Goal: Task Accomplishment & Management: Manage account settings

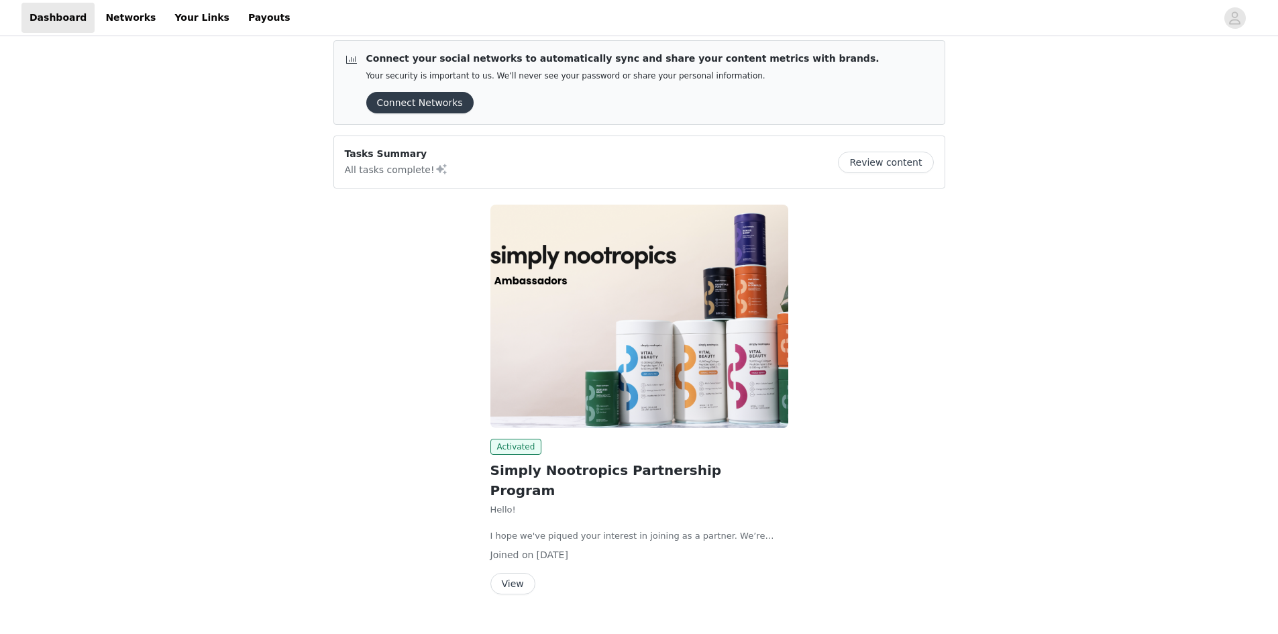
scroll to position [17, 0]
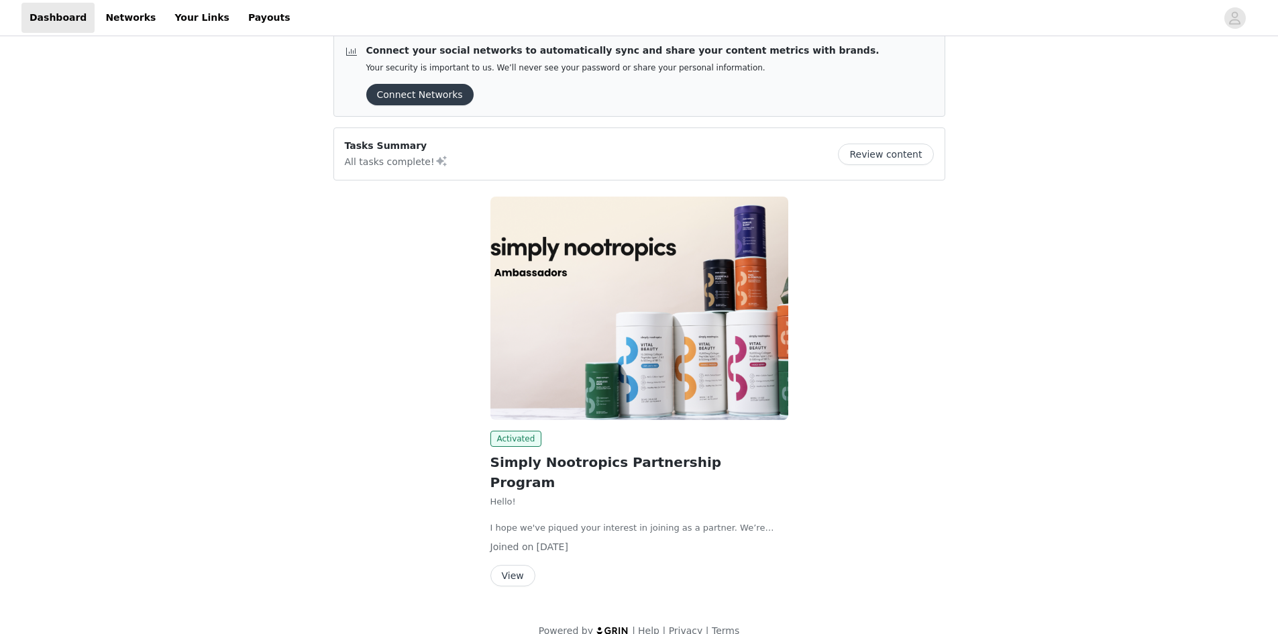
click at [507, 565] on button "View" at bounding box center [512, 575] width 45 height 21
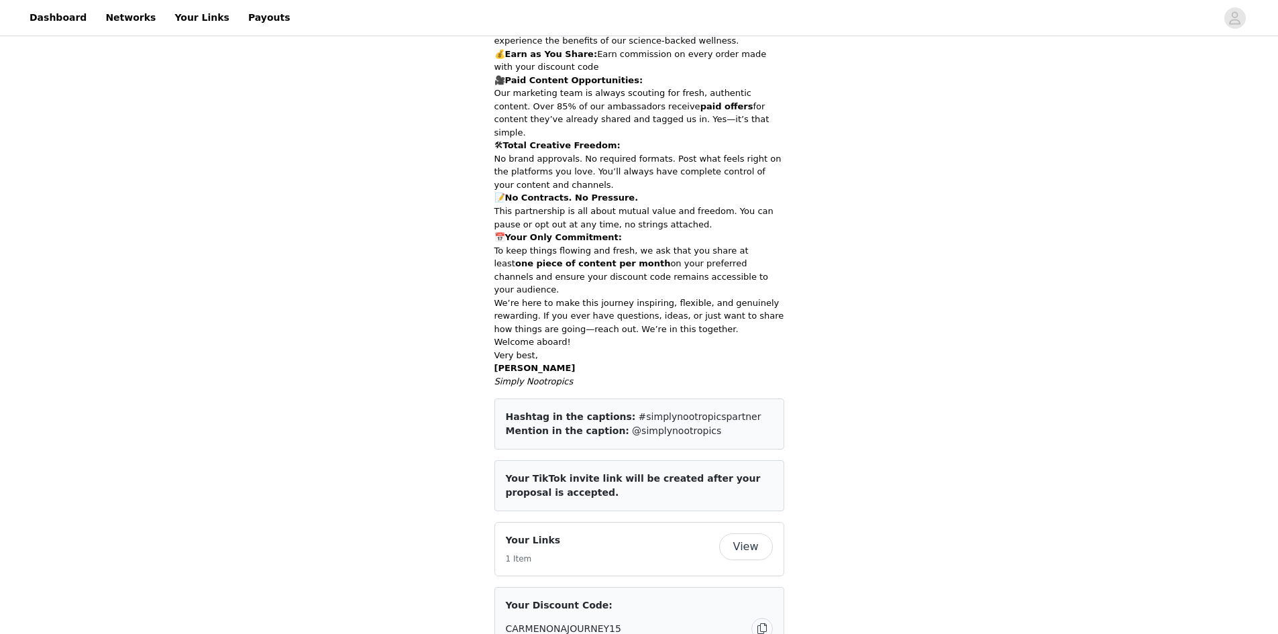
scroll to position [537, 0]
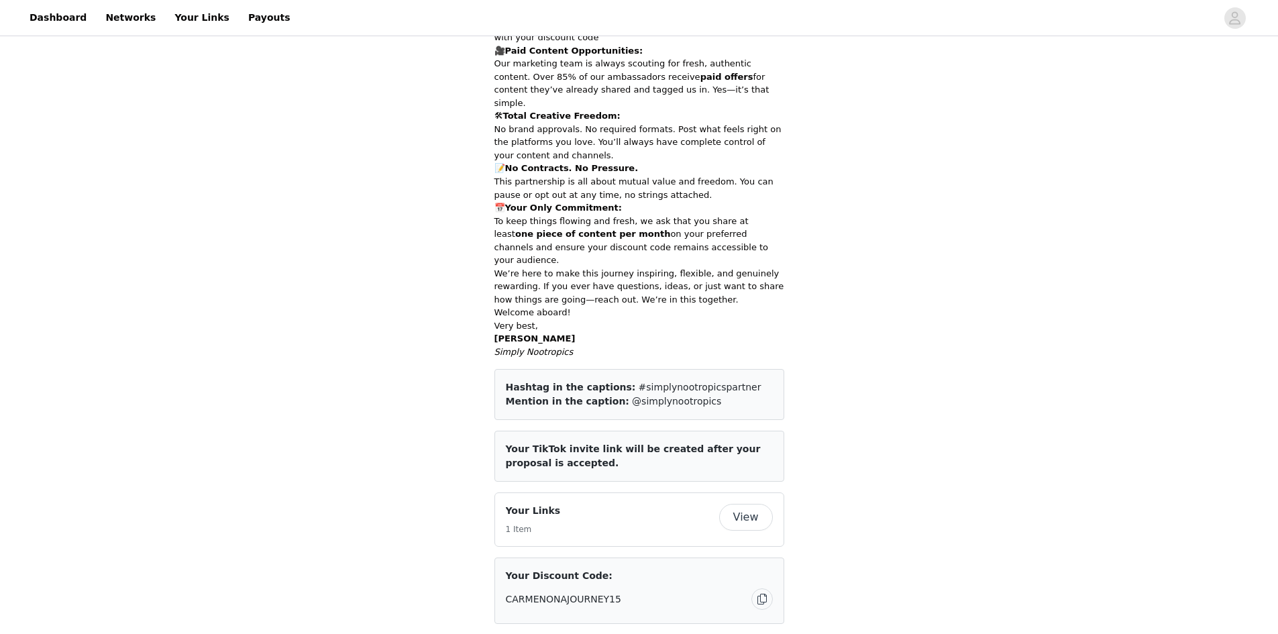
click at [759, 504] on button "View" at bounding box center [746, 517] width 54 height 27
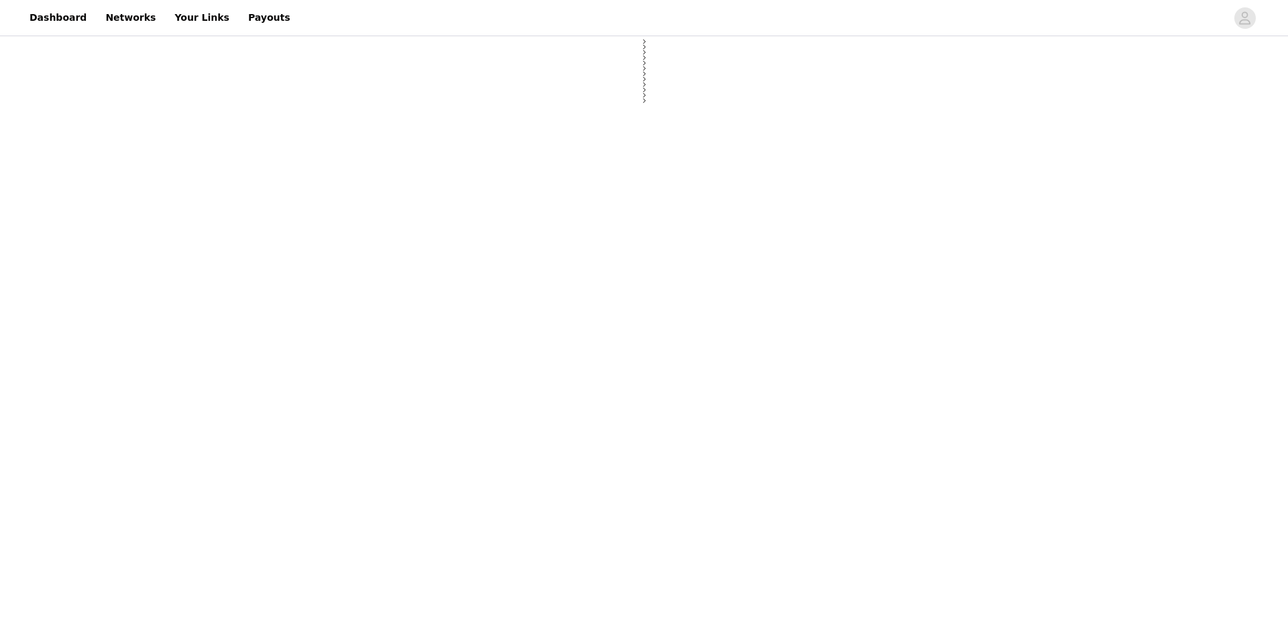
select select "12"
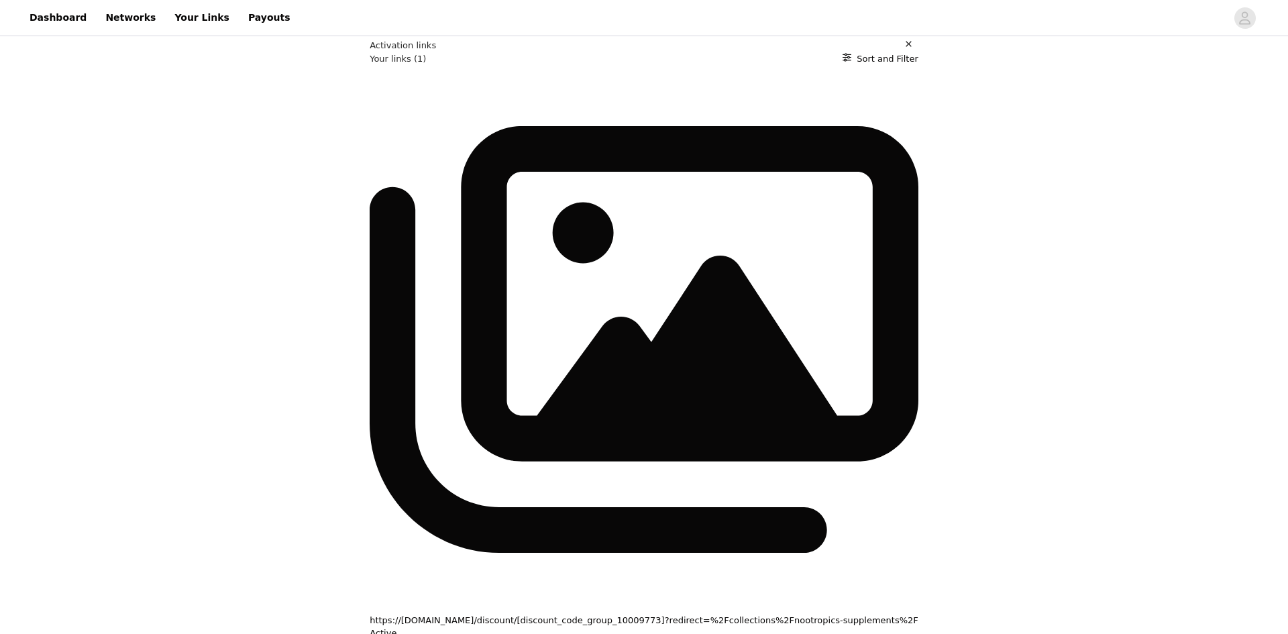
click at [480, 164] on div "https://[DOMAIN_NAME]/discount/[discount_code_group_10009773]?redirect=%2Fcolle…" at bounding box center [644, 374] width 549 height 619
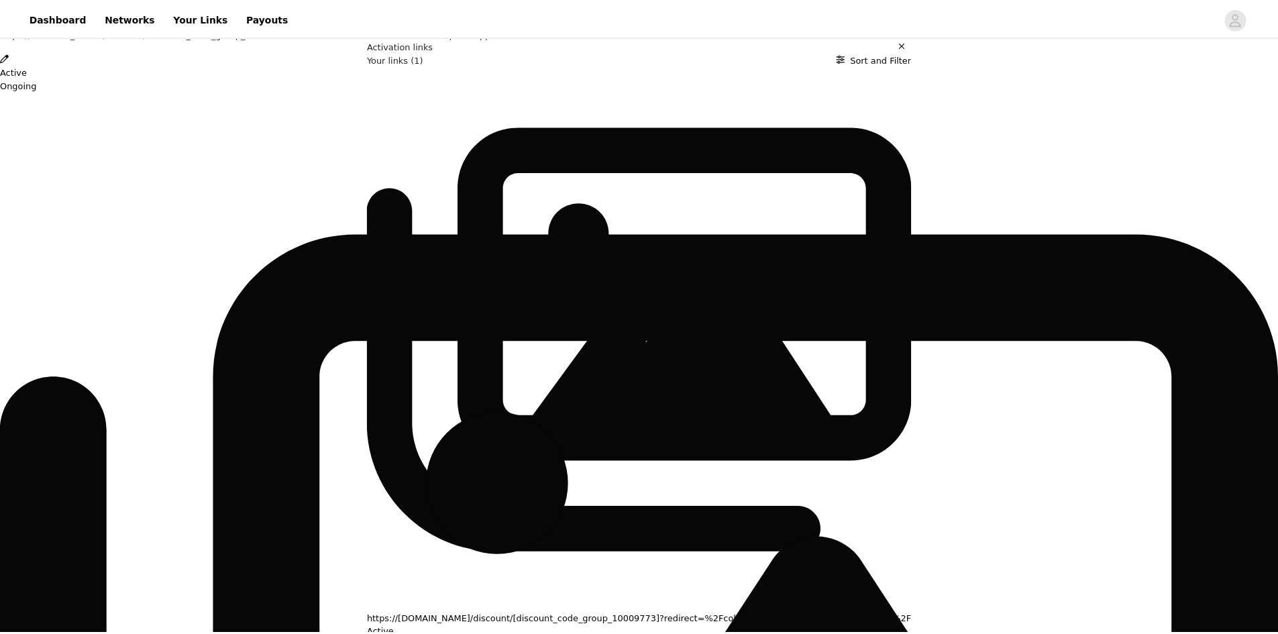
scroll to position [146, 0]
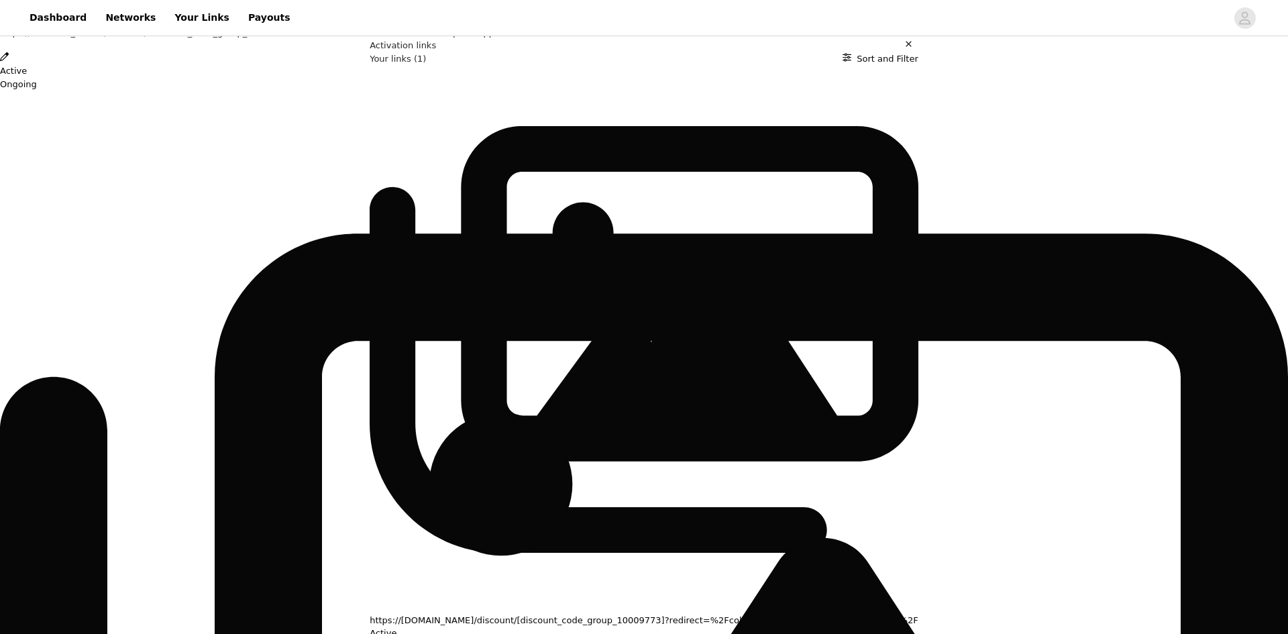
drag, startPoint x: 521, startPoint y: 433, endPoint x: 509, endPoint y: 409, distance: 27.0
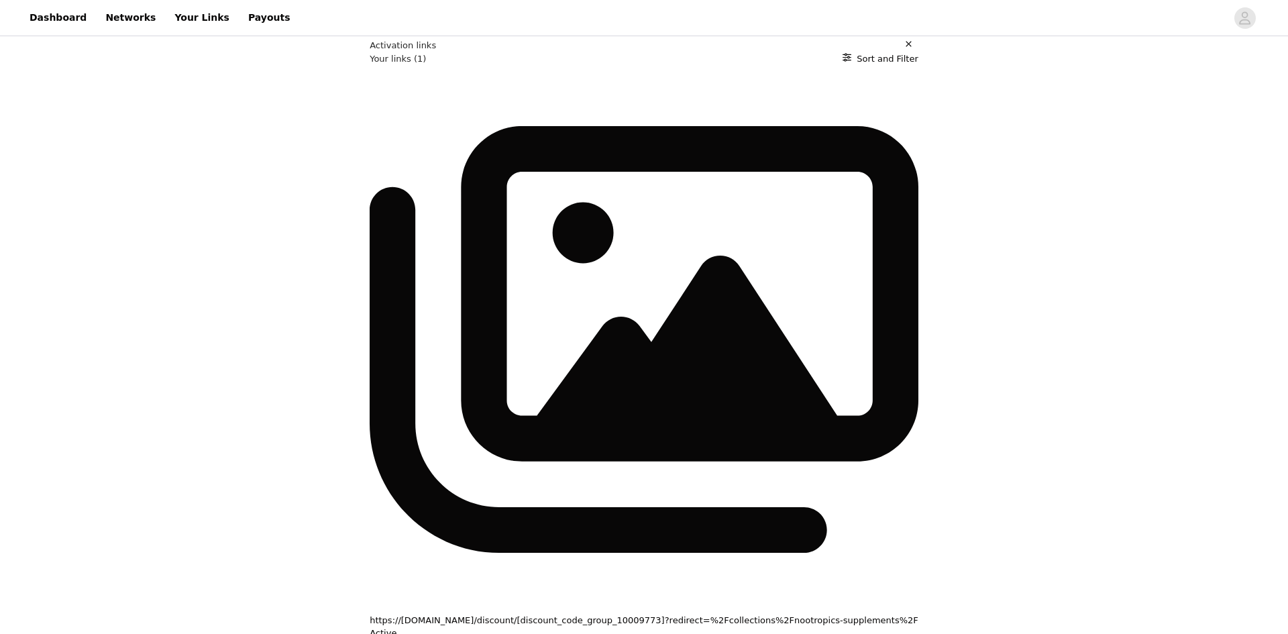
click at [256, 336] on body "Dashboard Networks Your Links Payouts Activation links Your links (1) Sort and …" at bounding box center [644, 317] width 1288 height 634
click at [370, 66] on h2 "Your links (1)" at bounding box center [398, 58] width 56 height 13
click at [370, 52] on h1 "Activation links" at bounding box center [403, 45] width 66 height 13
click at [44, 14] on link "Dashboard" at bounding box center [57, 18] width 73 height 30
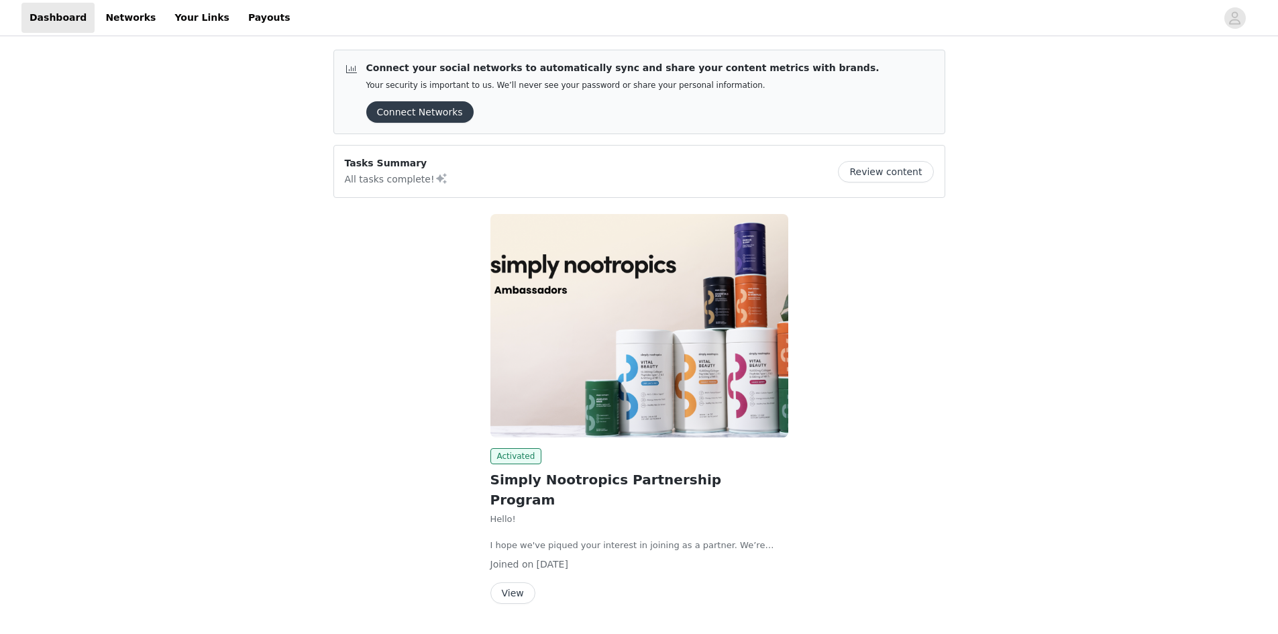
click at [431, 113] on button "Connect Networks" at bounding box center [419, 111] width 107 height 21
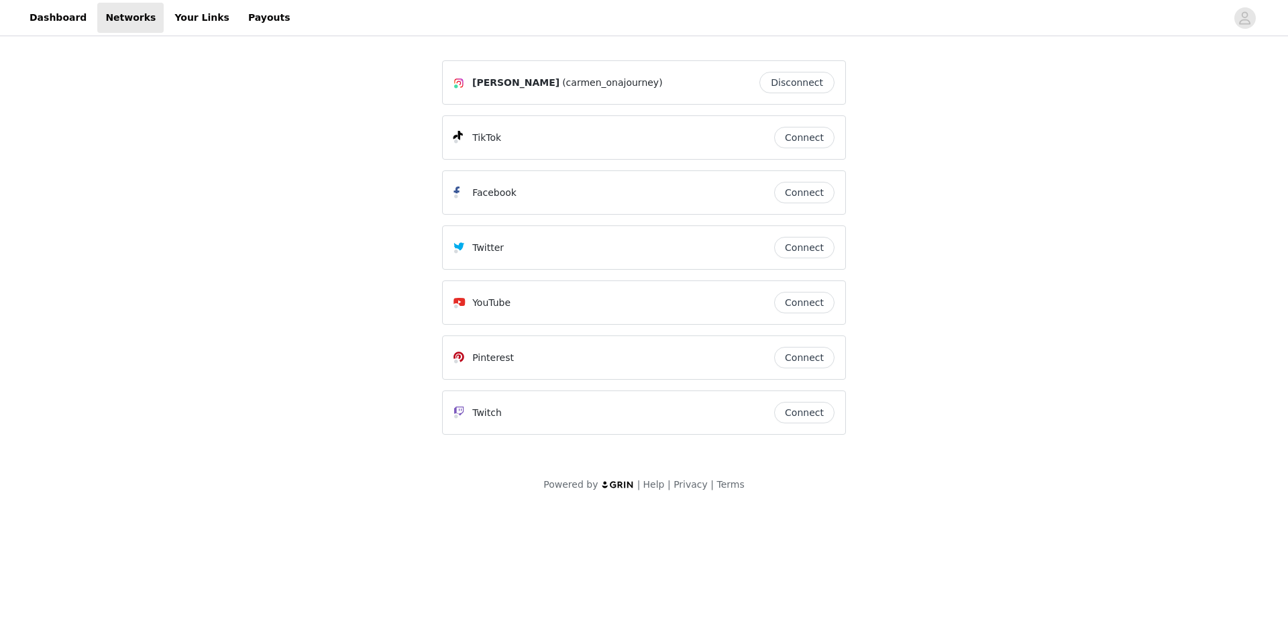
click at [800, 293] on button "Connect" at bounding box center [804, 302] width 60 height 21
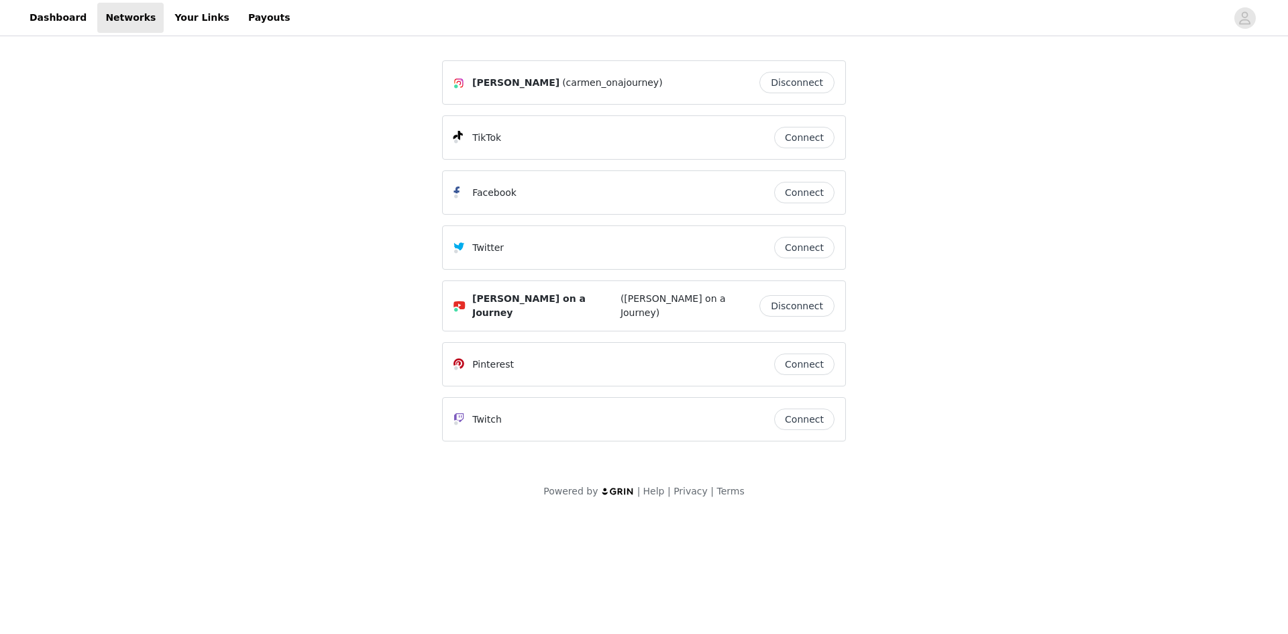
click at [810, 191] on button "Connect" at bounding box center [804, 192] width 60 height 21
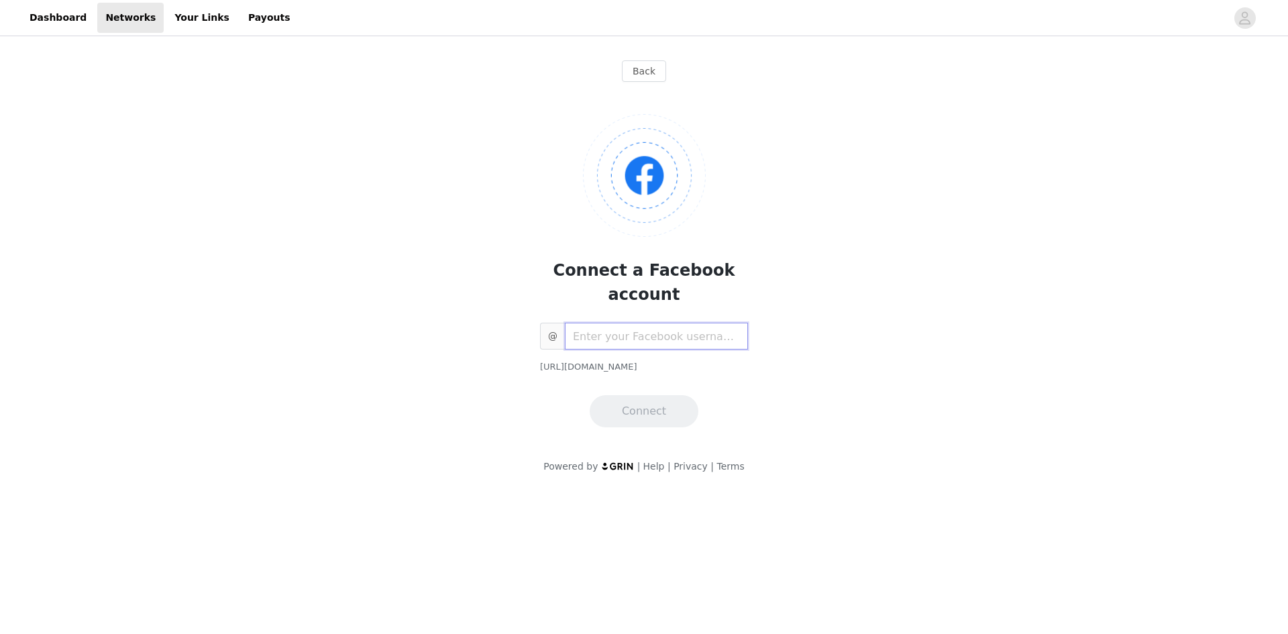
click at [611, 323] on input "text" at bounding box center [656, 336] width 183 height 27
type input "carmenonajourney"
click at [639, 395] on button "Connect" at bounding box center [644, 411] width 109 height 32
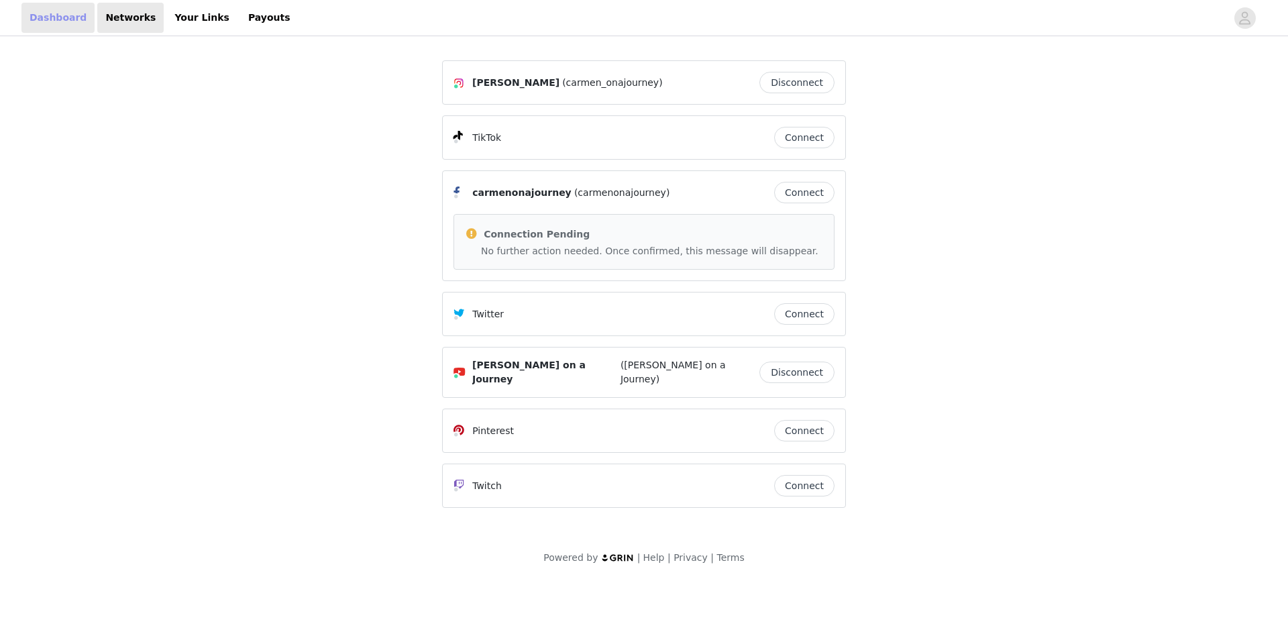
click at [60, 13] on link "Dashboard" at bounding box center [57, 18] width 73 height 30
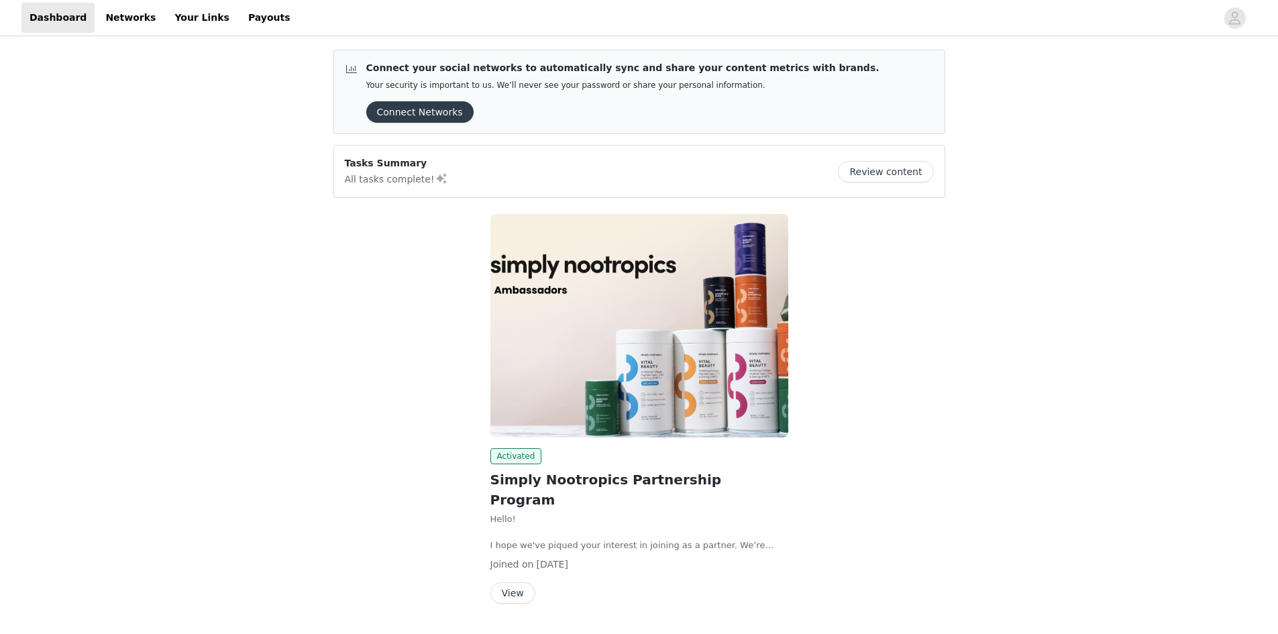
click at [890, 170] on button "Review content" at bounding box center [885, 171] width 95 height 21
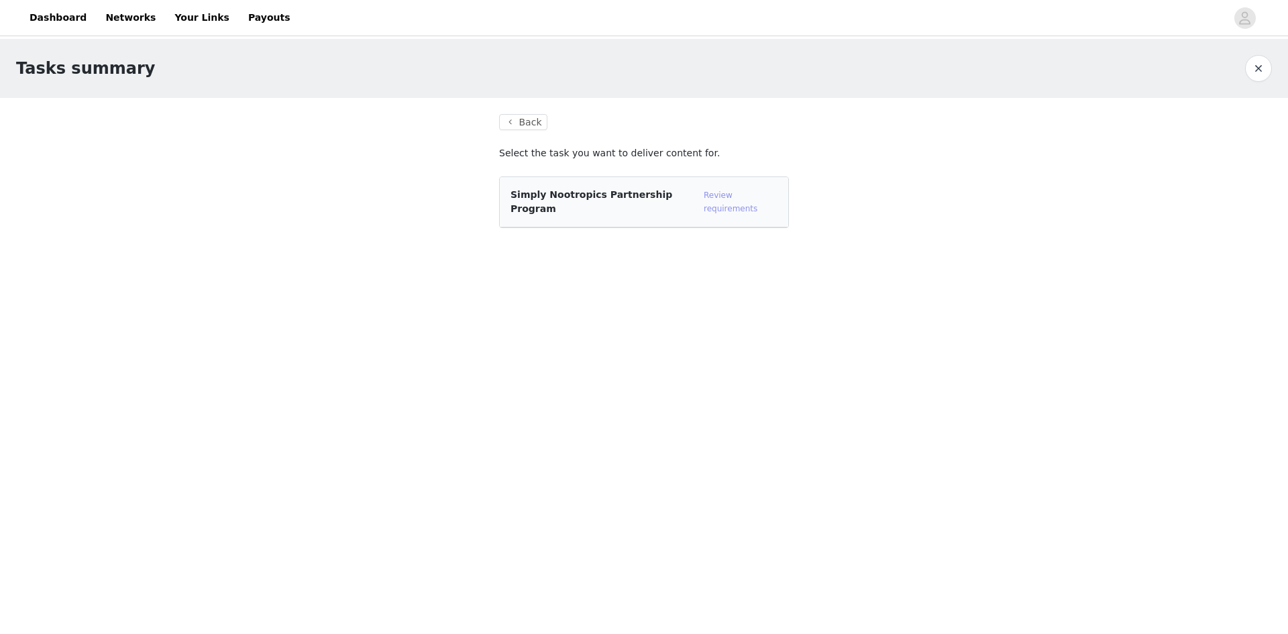
click at [744, 196] on link "Review requirements" at bounding box center [731, 202] width 54 height 23
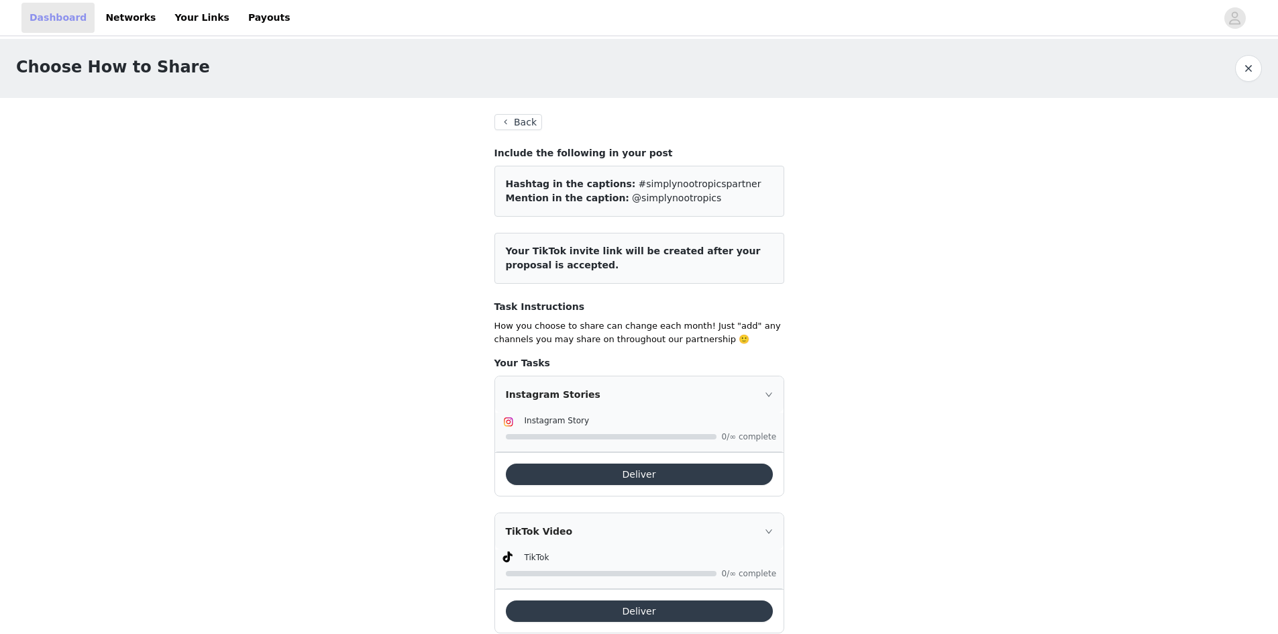
click at [48, 11] on link "Dashboard" at bounding box center [57, 18] width 73 height 30
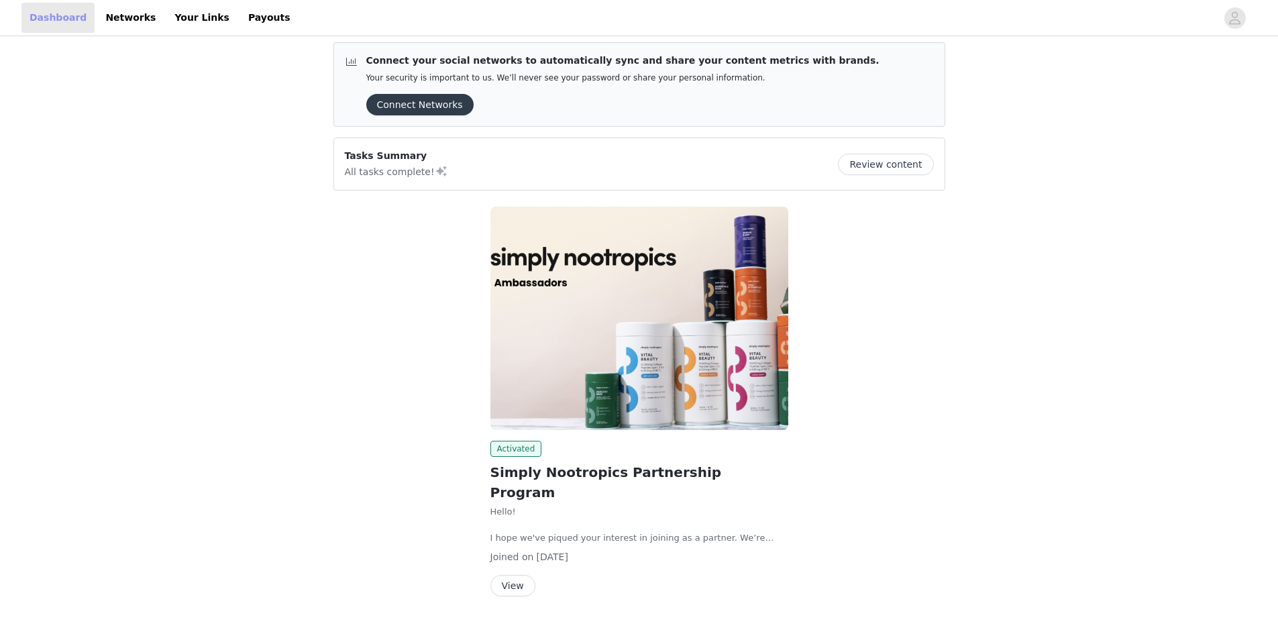
scroll to position [17, 0]
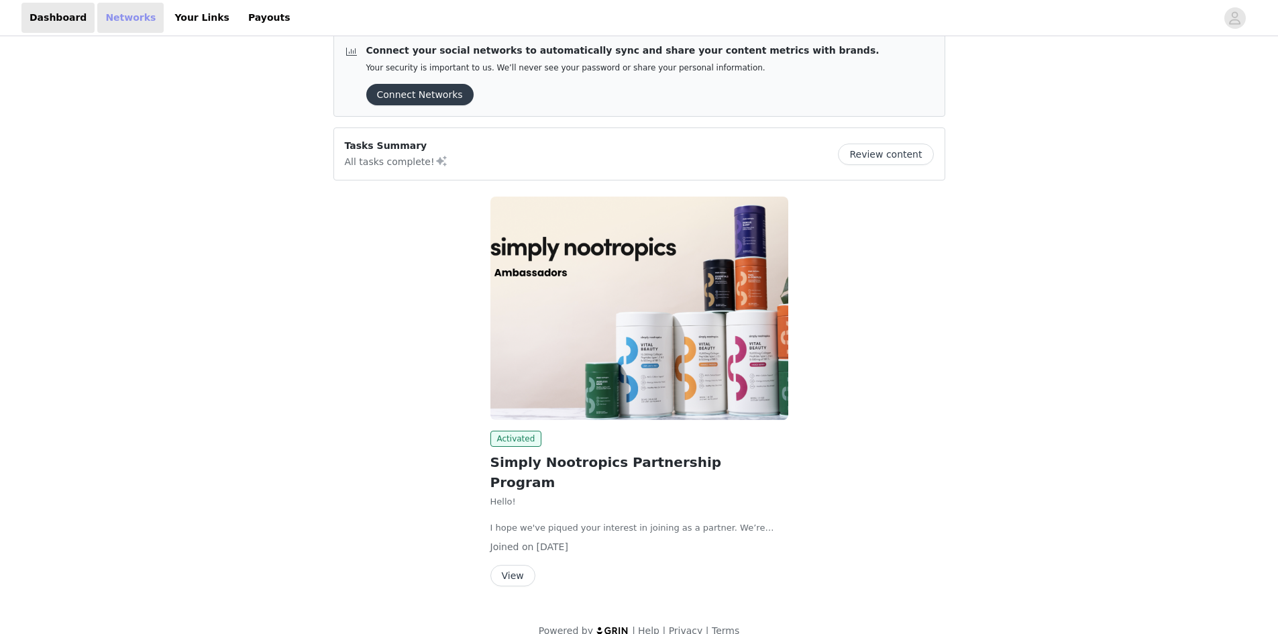
click at [111, 16] on link "Networks" at bounding box center [130, 18] width 66 height 30
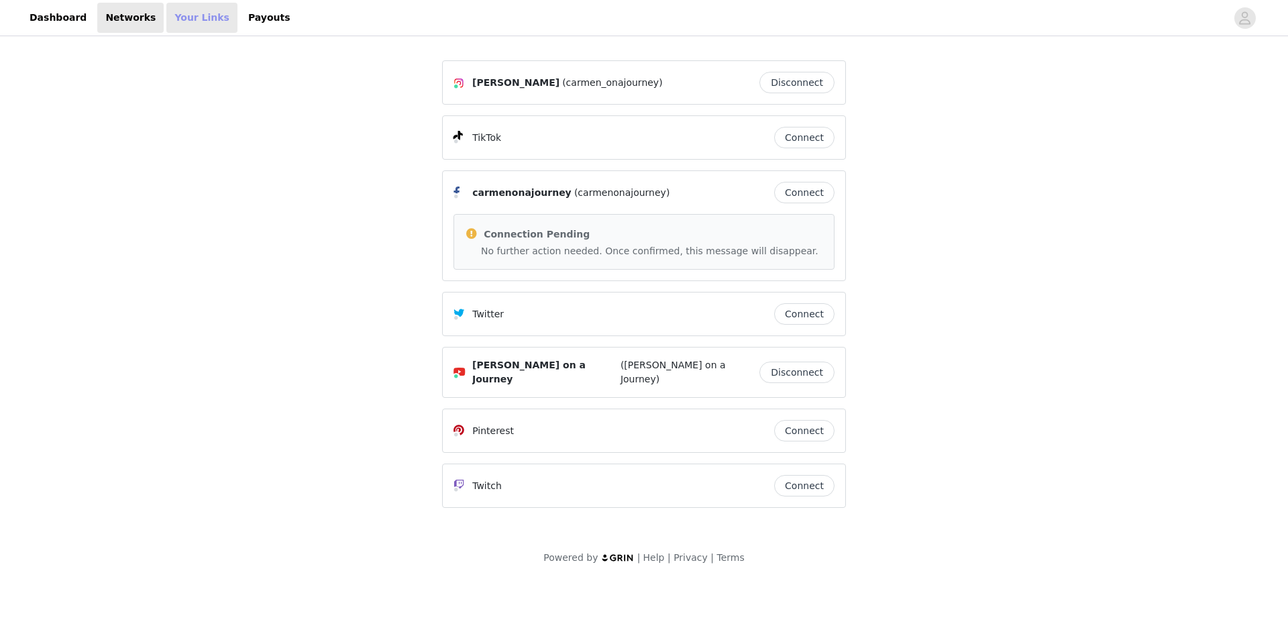
click at [187, 17] on link "Your Links" at bounding box center [201, 18] width 71 height 30
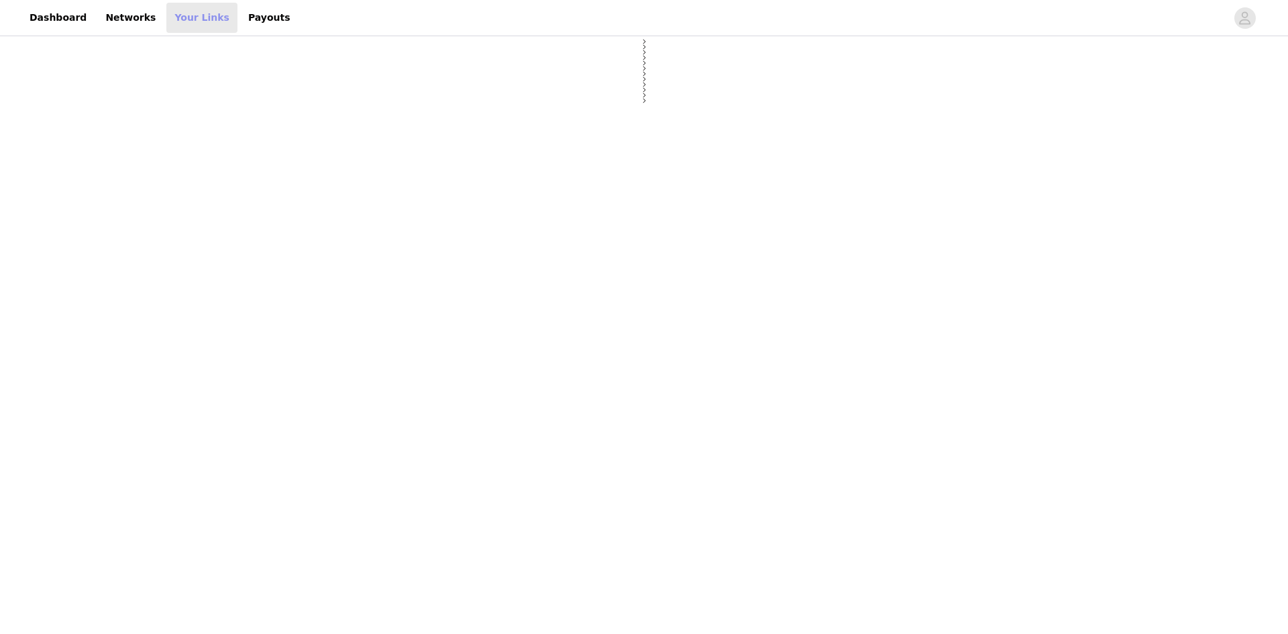
select select "12"
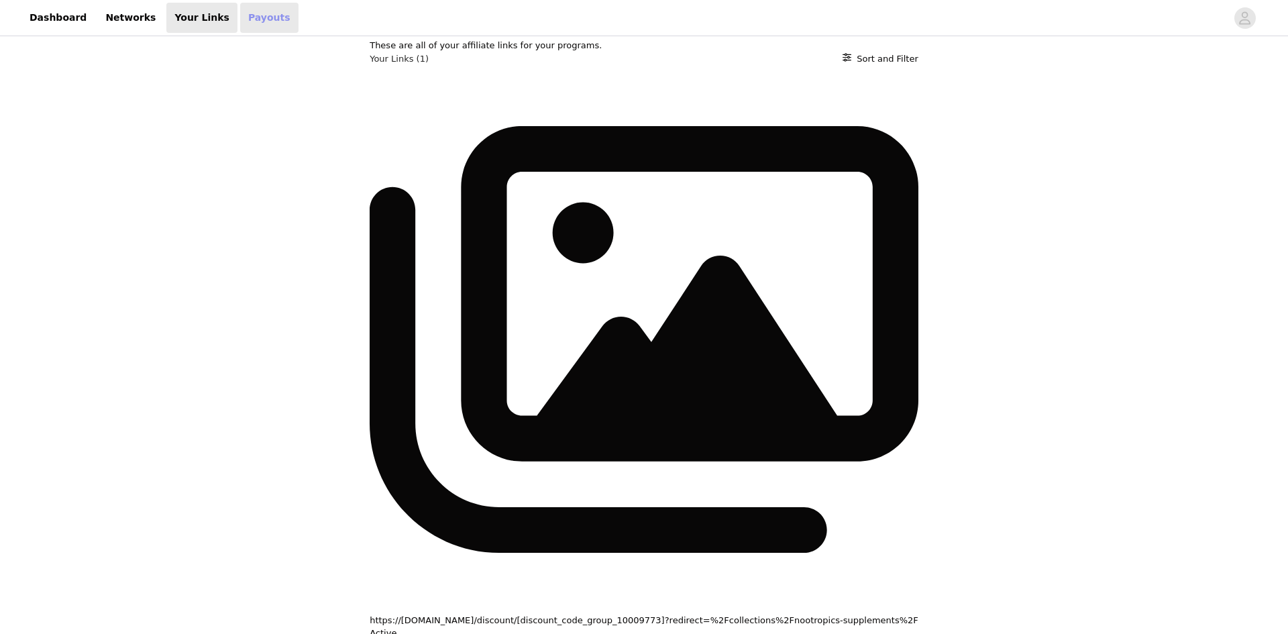
click at [240, 13] on link "Payouts" at bounding box center [269, 18] width 58 height 30
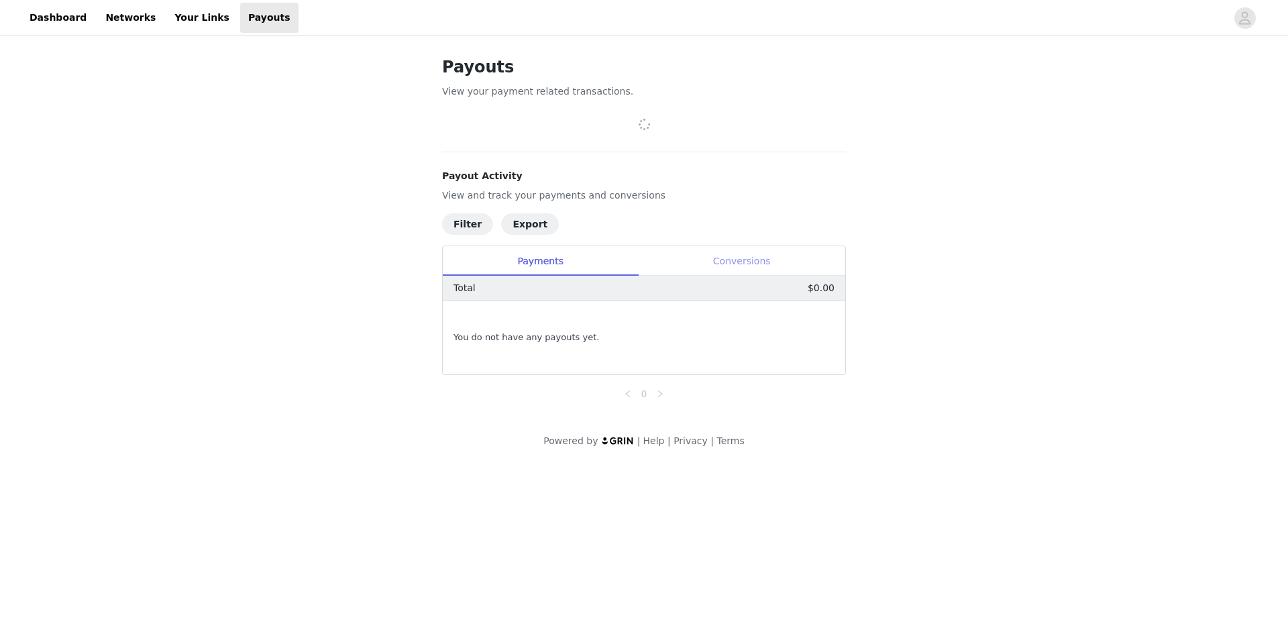
click at [757, 250] on div "Conversions" at bounding box center [741, 261] width 207 height 30
click at [560, 257] on div "Payments" at bounding box center [540, 261] width 195 height 30
click at [57, 13] on link "Dashboard" at bounding box center [57, 18] width 73 height 30
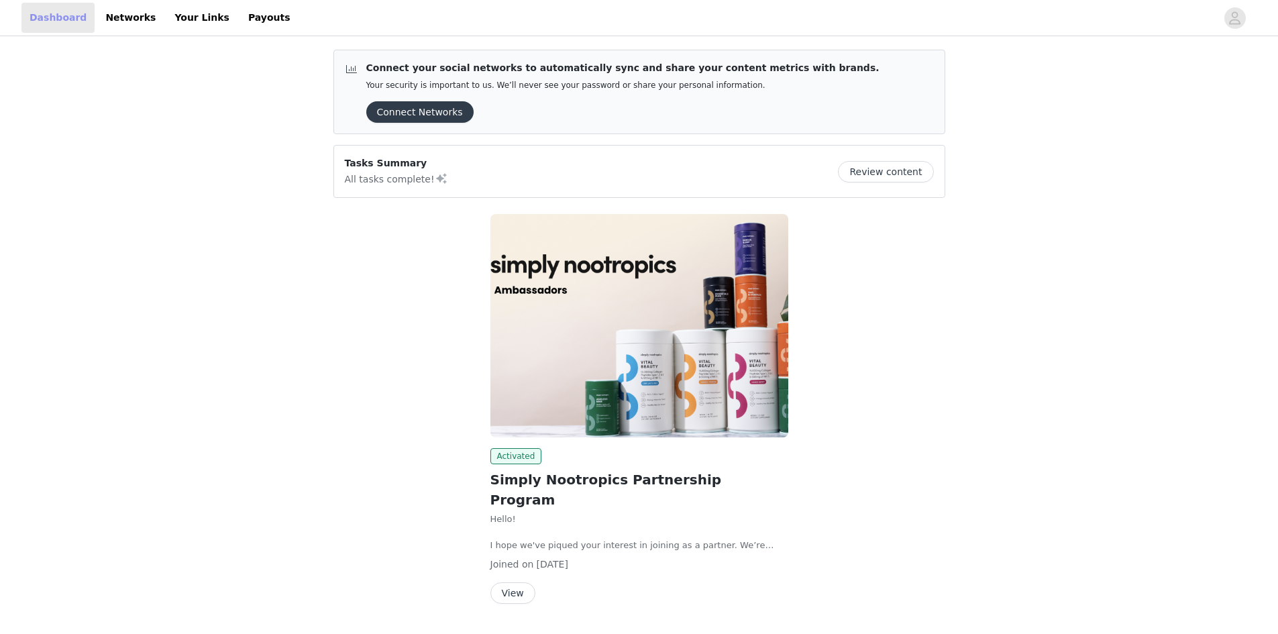
scroll to position [17, 0]
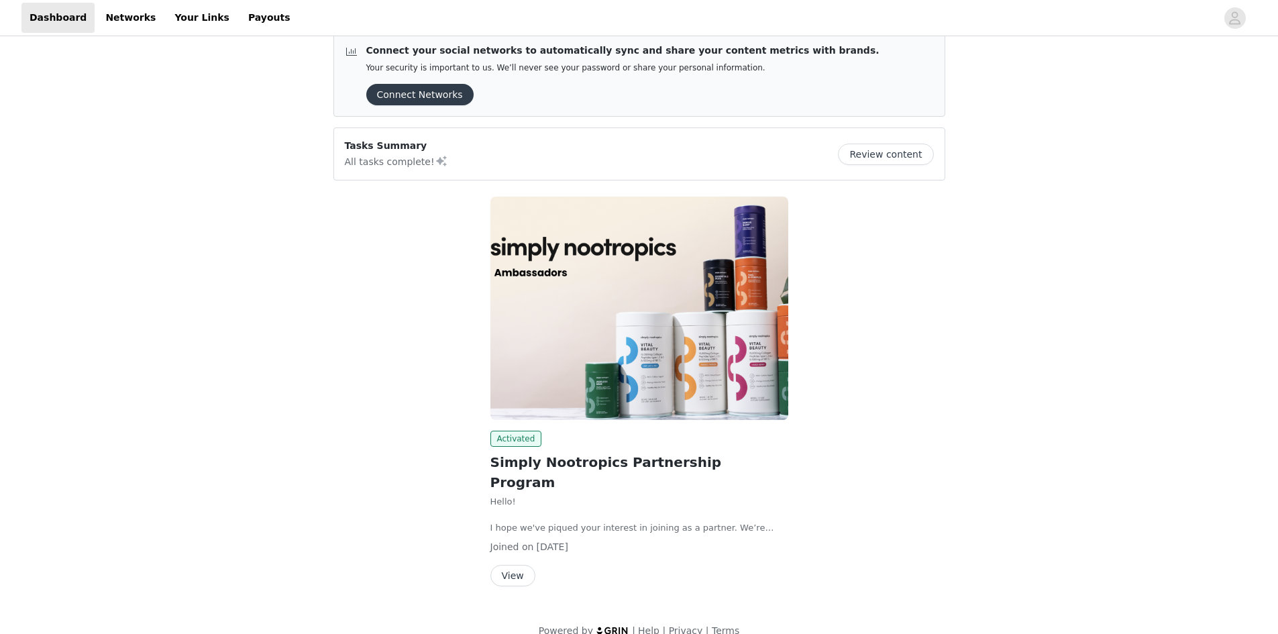
click at [508, 565] on button "View" at bounding box center [512, 575] width 45 height 21
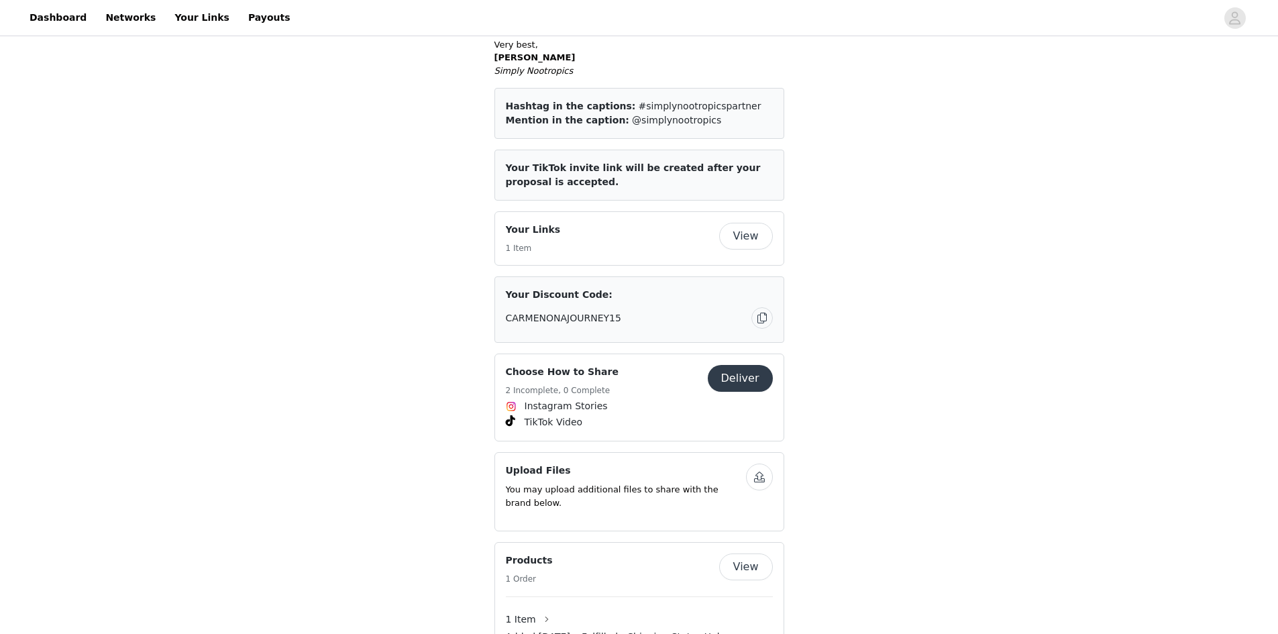
scroll to position [939, 0]
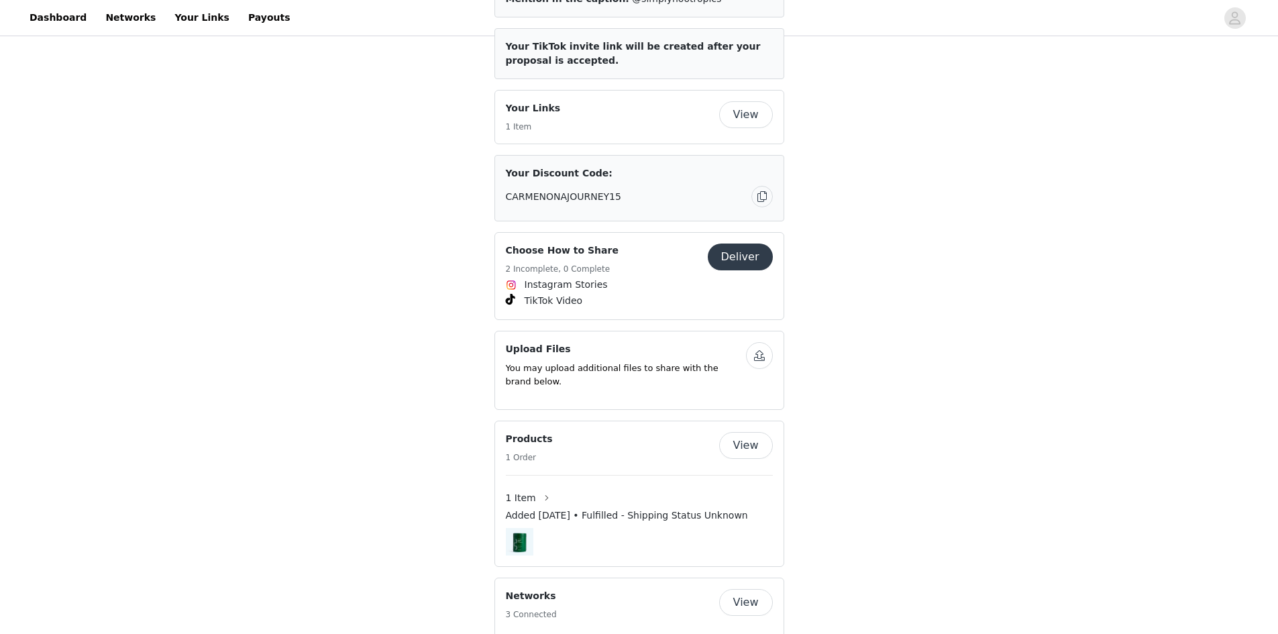
click at [519, 528] on img at bounding box center [520, 542] width 28 height 28
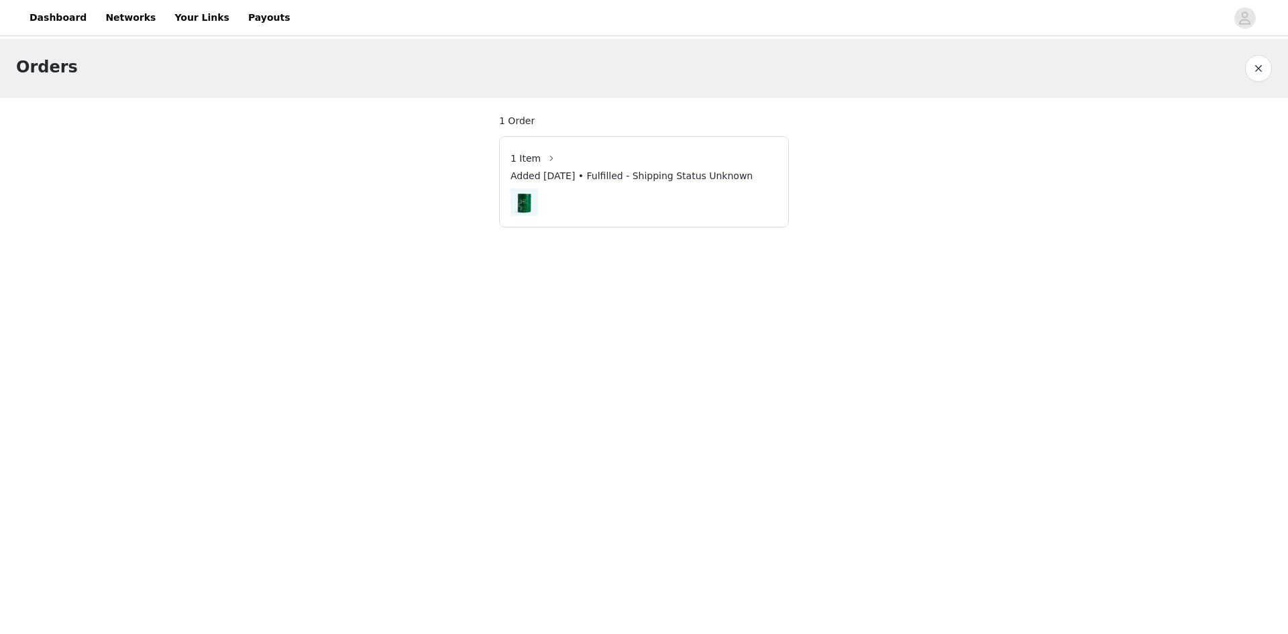
click at [536, 201] on img at bounding box center [525, 203] width 28 height 28
click at [547, 156] on button "button" at bounding box center [551, 158] width 21 height 21
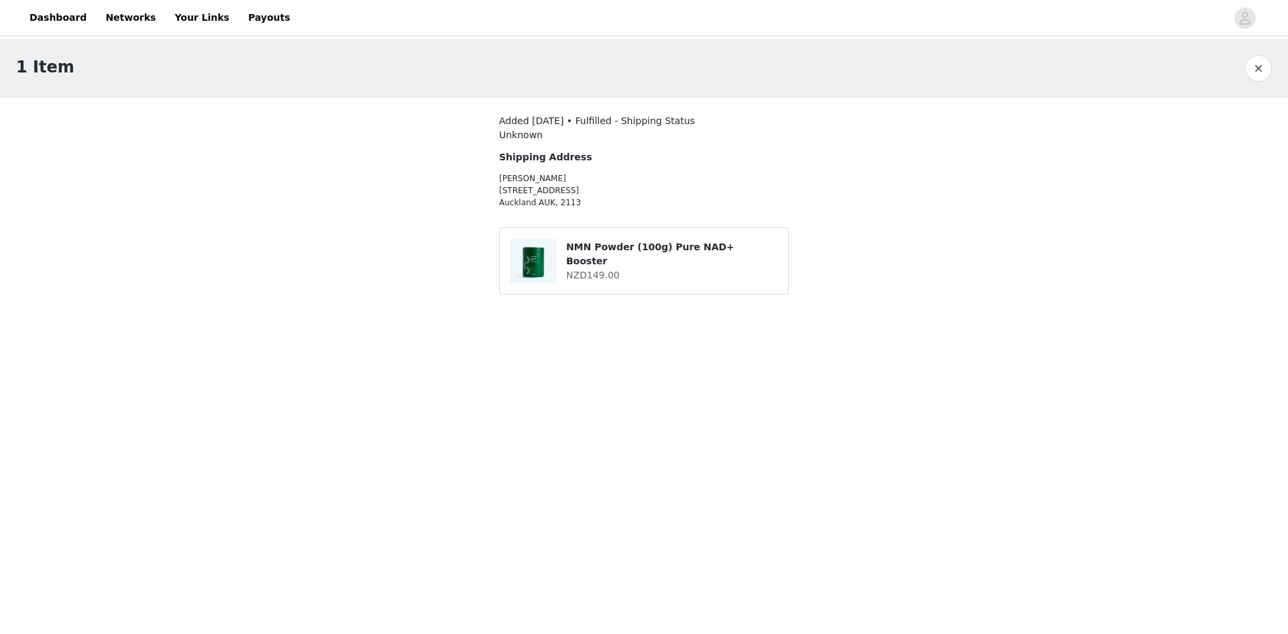
click at [540, 267] on img at bounding box center [533, 261] width 44 height 44
click at [643, 268] on h4 "NZD149.00" at bounding box center [671, 275] width 211 height 14
click at [747, 252] on h4 "NMN Powder (100g) Pure NAD+ Booster" at bounding box center [671, 254] width 211 height 28
click at [579, 259] on h4 "NMN Powder (100g) Pure NAD+ Booster" at bounding box center [671, 254] width 211 height 28
click at [53, 20] on link "Dashboard" at bounding box center [57, 18] width 73 height 30
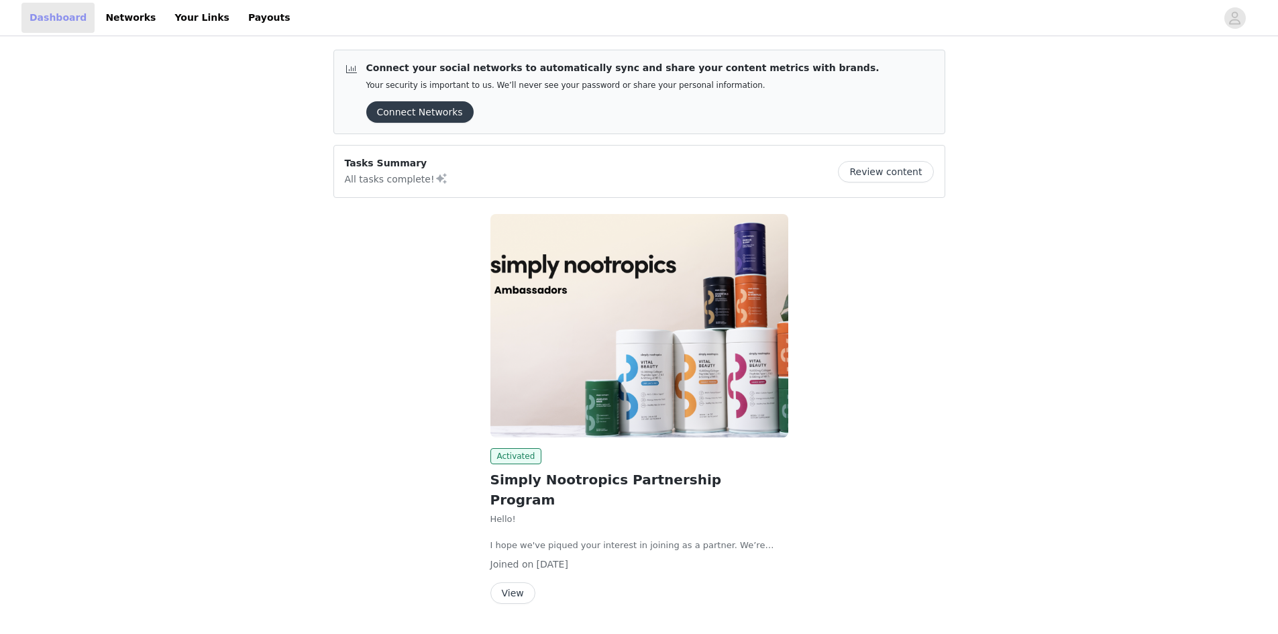
scroll to position [17, 0]
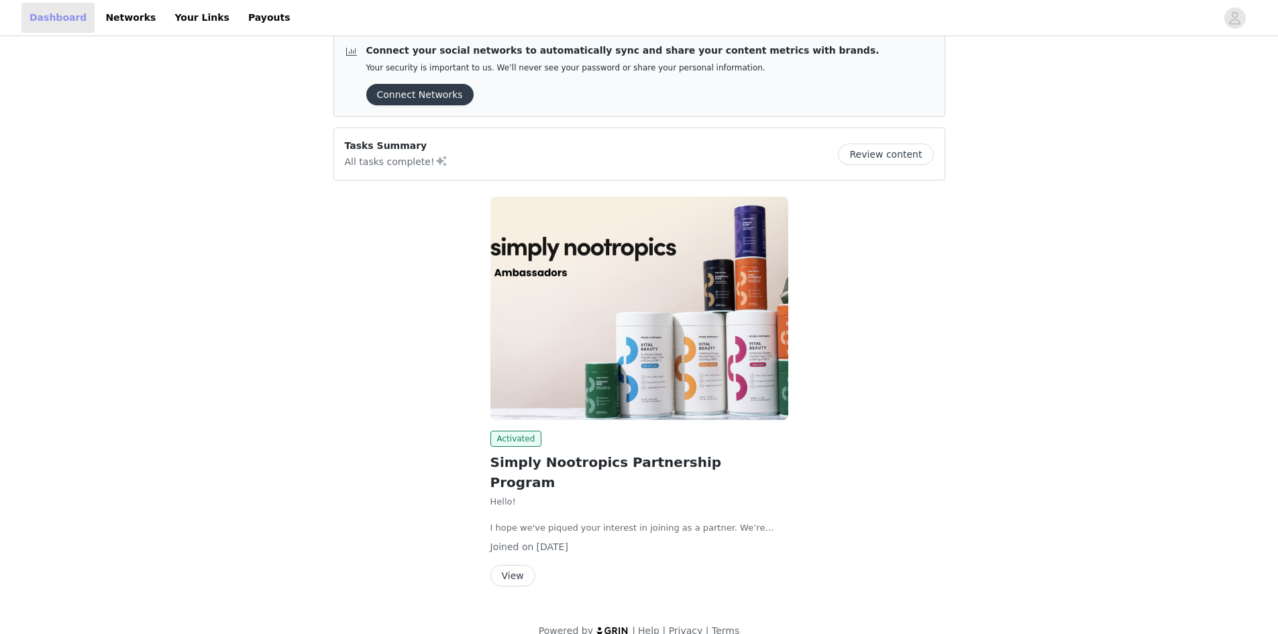
click at [47, 11] on link "Dashboard" at bounding box center [57, 18] width 73 height 30
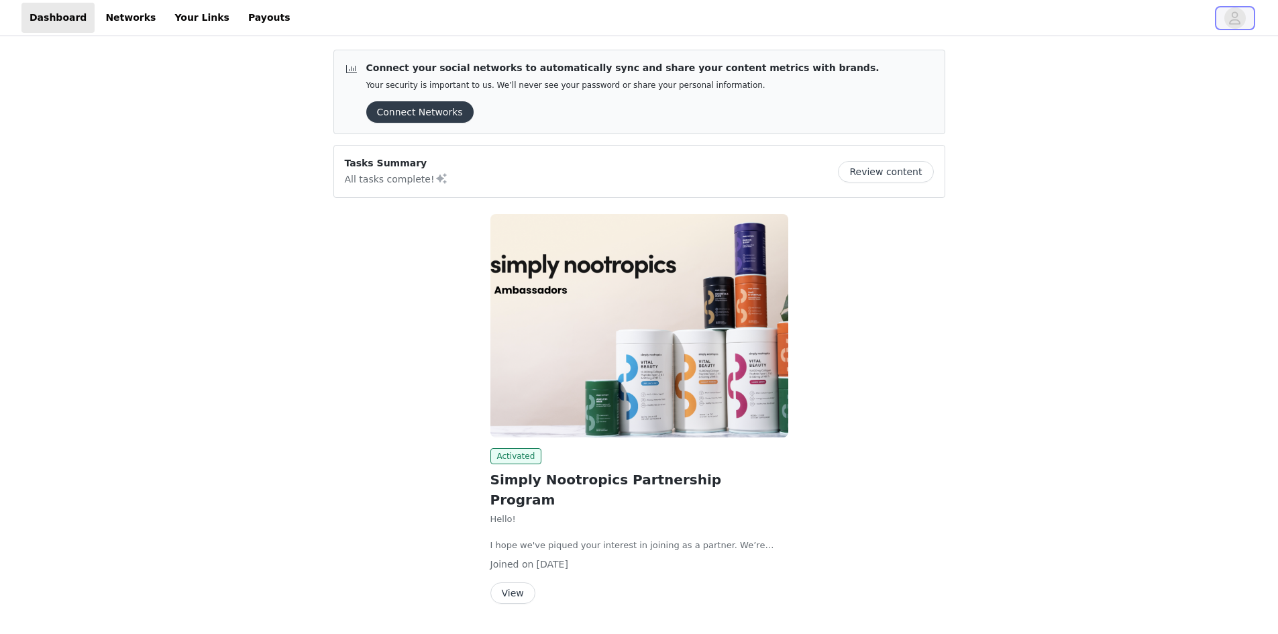
click at [1239, 19] on icon "avatar" at bounding box center [1235, 17] width 13 height 21
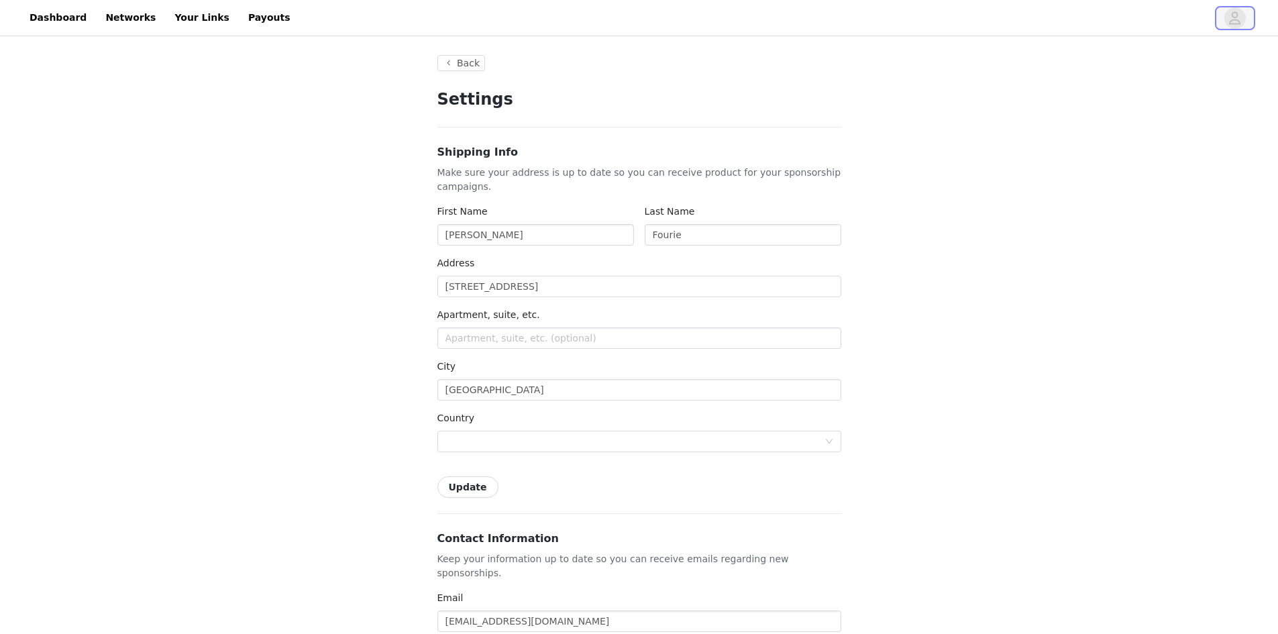
type input "+64 ([GEOGRAPHIC_DATA])"
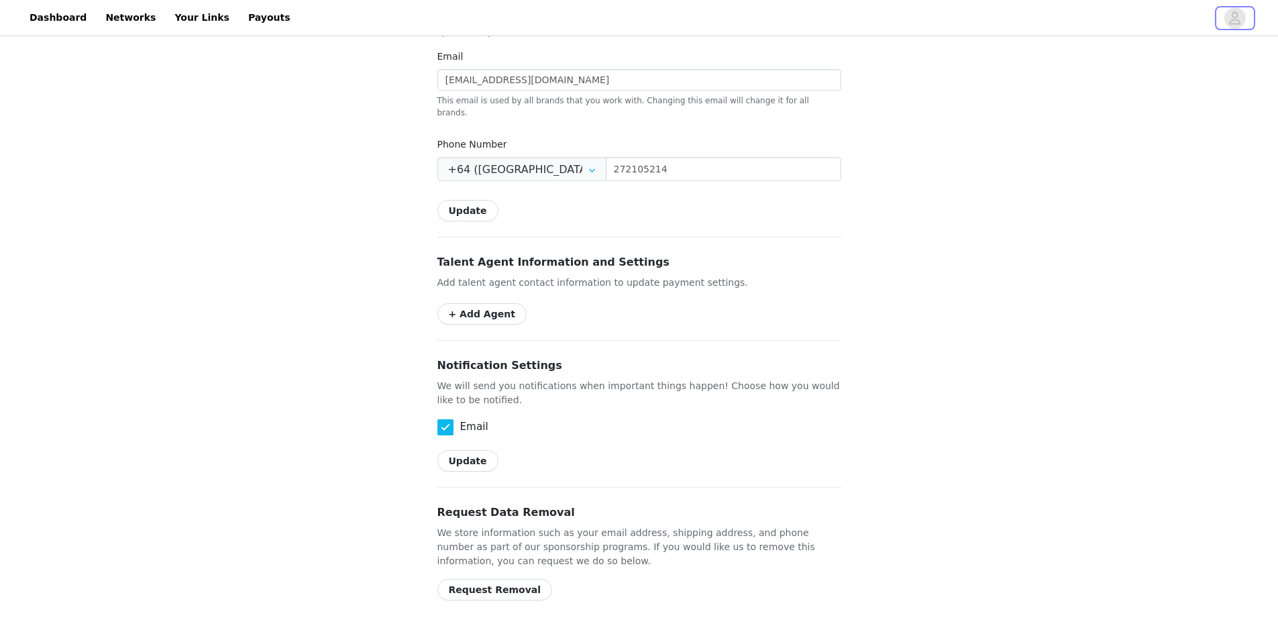
scroll to position [544, 0]
click at [114, 14] on link "Networks" at bounding box center [130, 18] width 66 height 30
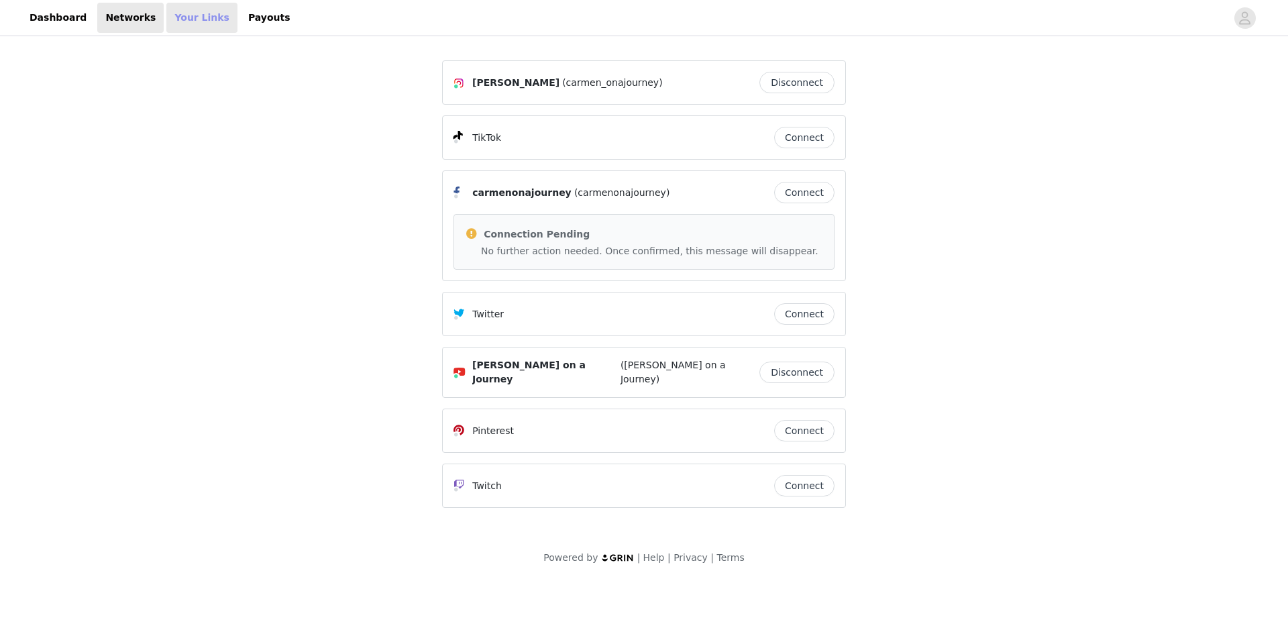
click at [195, 19] on link "Your Links" at bounding box center [201, 18] width 71 height 30
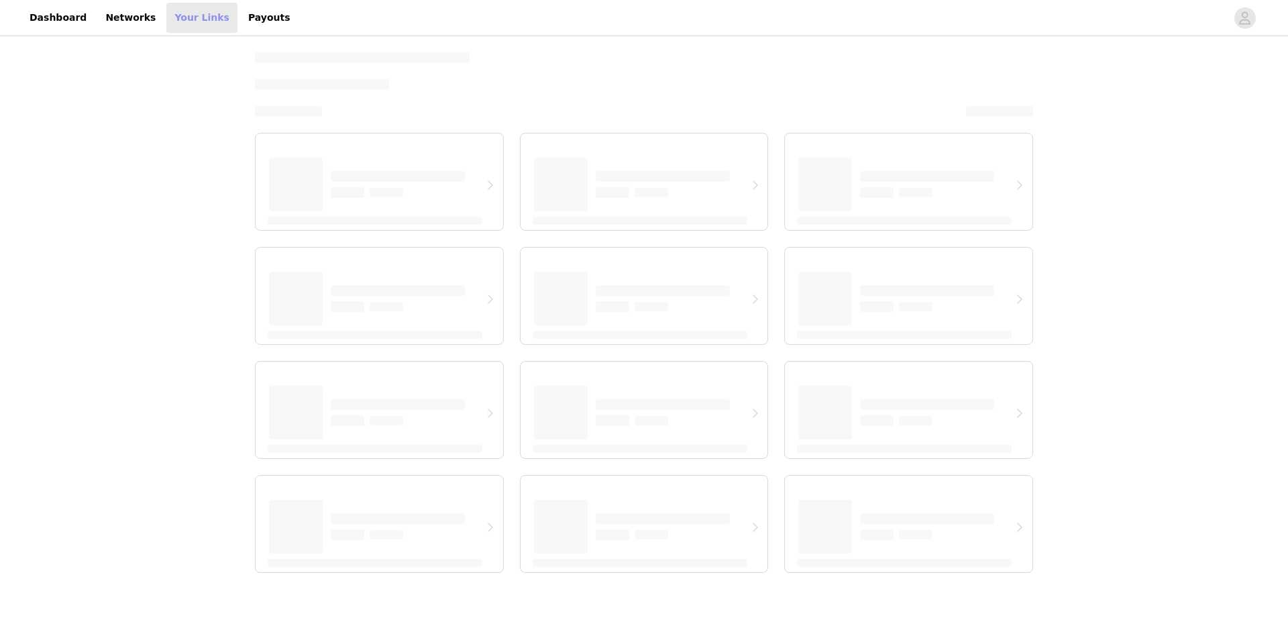
select select "12"
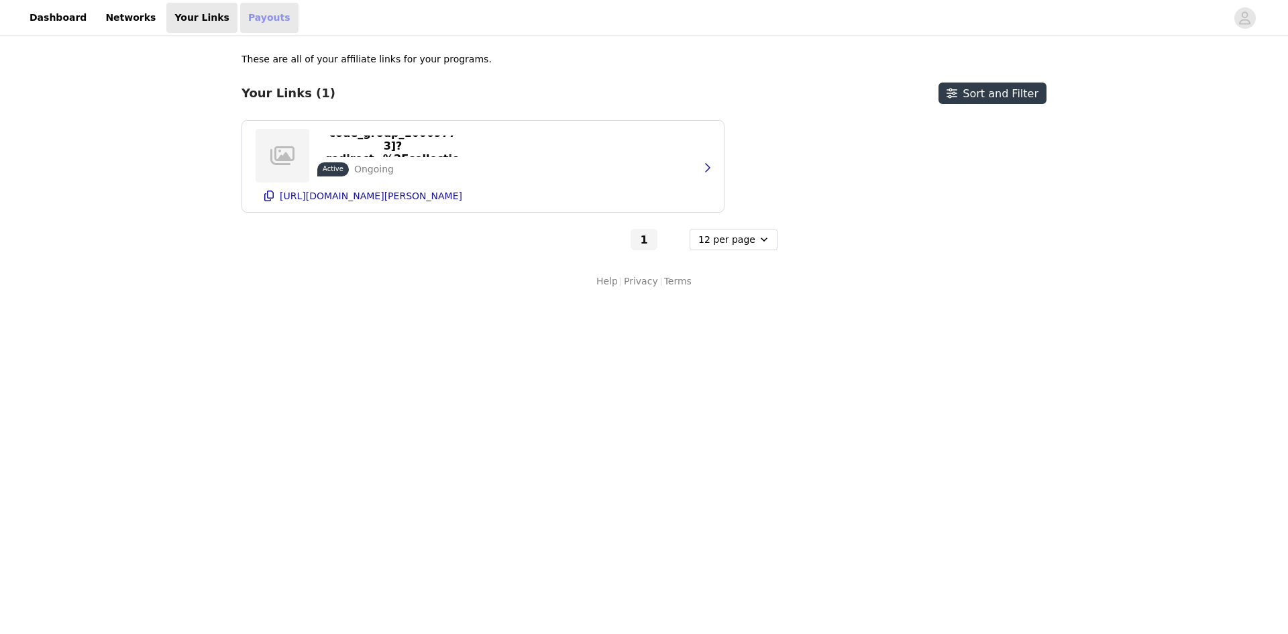
click at [240, 17] on link "Payouts" at bounding box center [269, 18] width 58 height 30
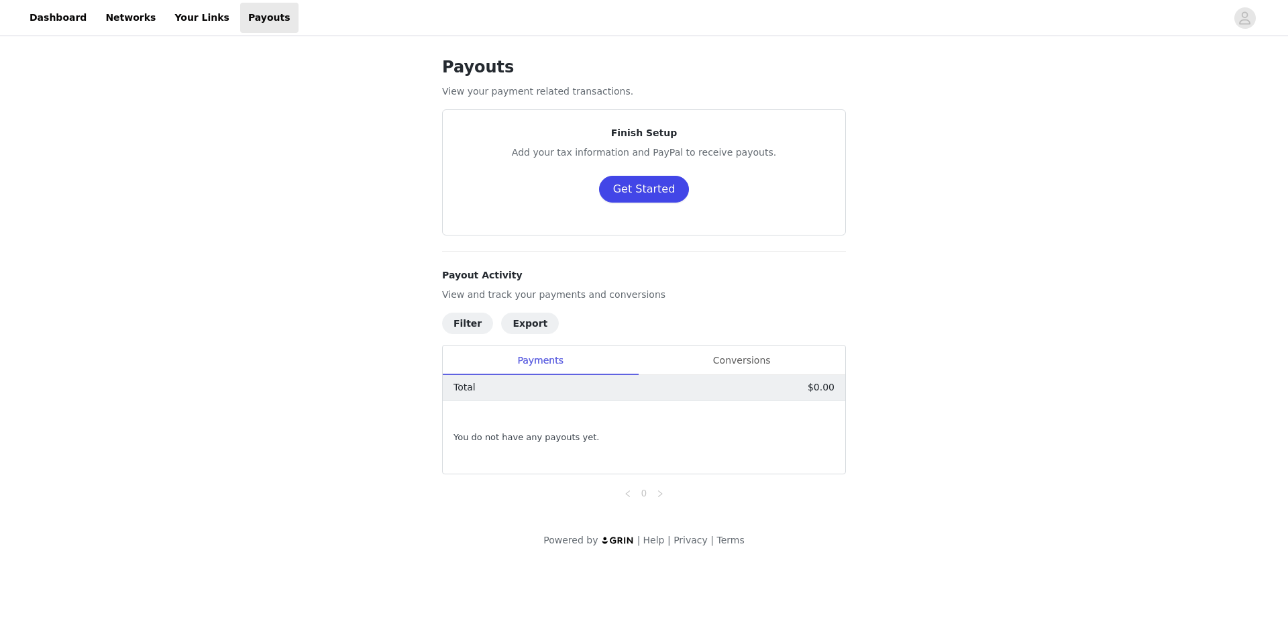
click at [650, 195] on button "Get Started" at bounding box center [644, 189] width 91 height 27
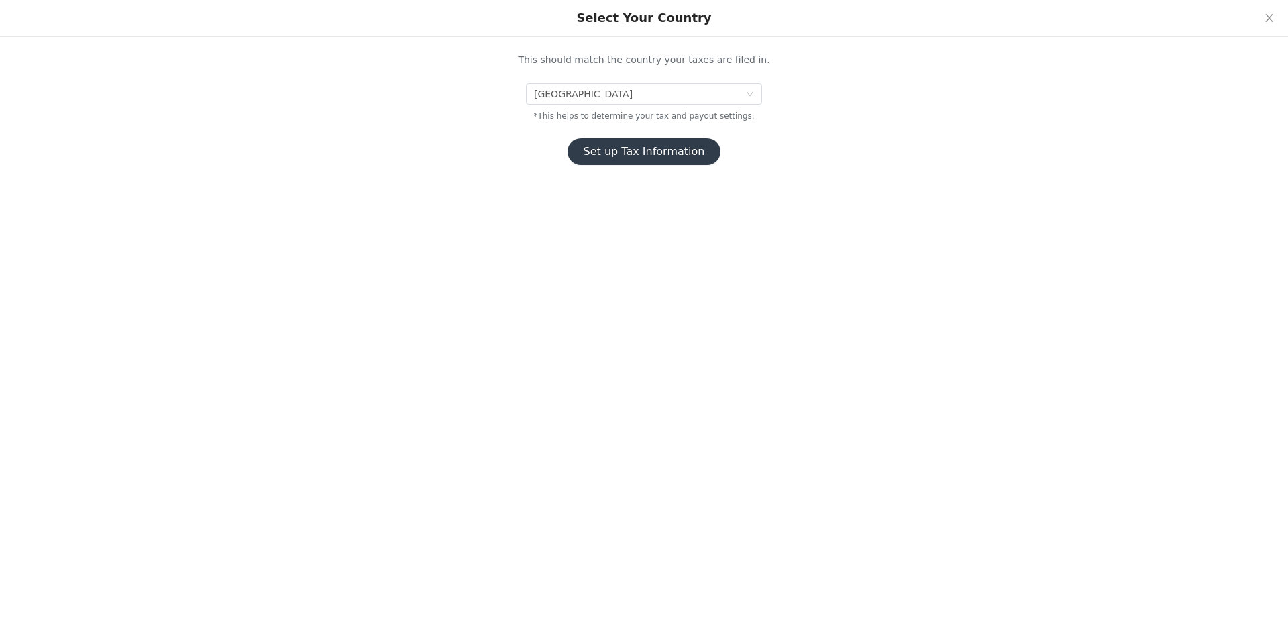
click at [635, 152] on button "Set up Tax Information" at bounding box center [645, 151] width 154 height 27
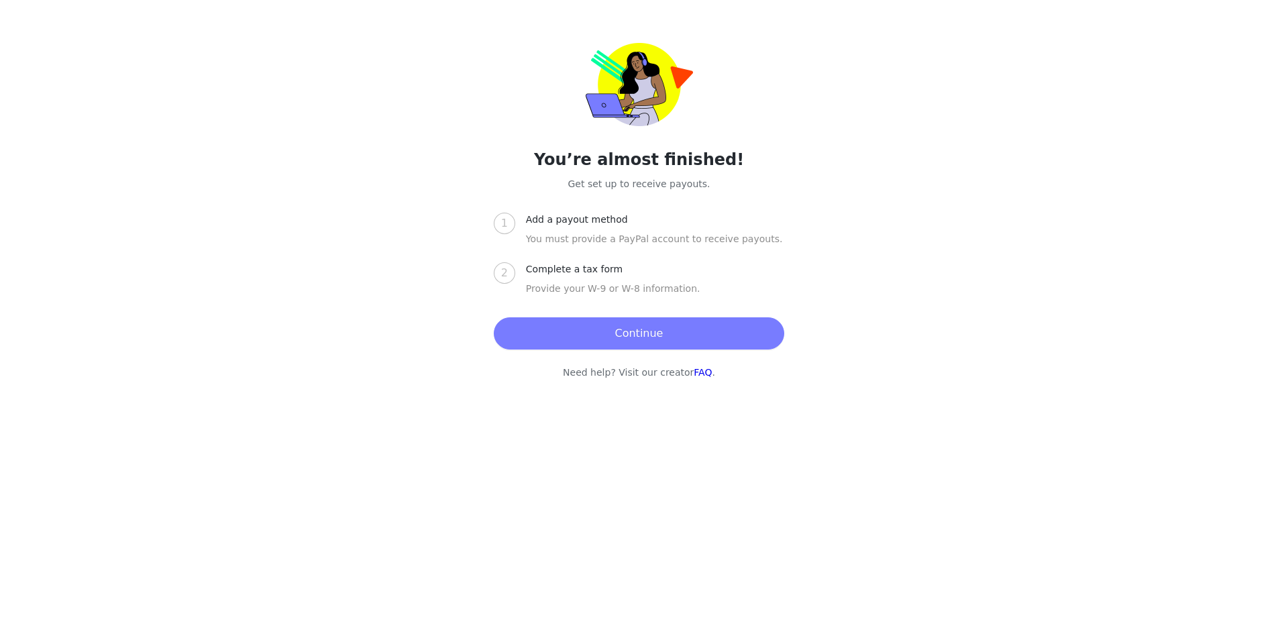
click at [654, 341] on button "Continue" at bounding box center [639, 333] width 291 height 32
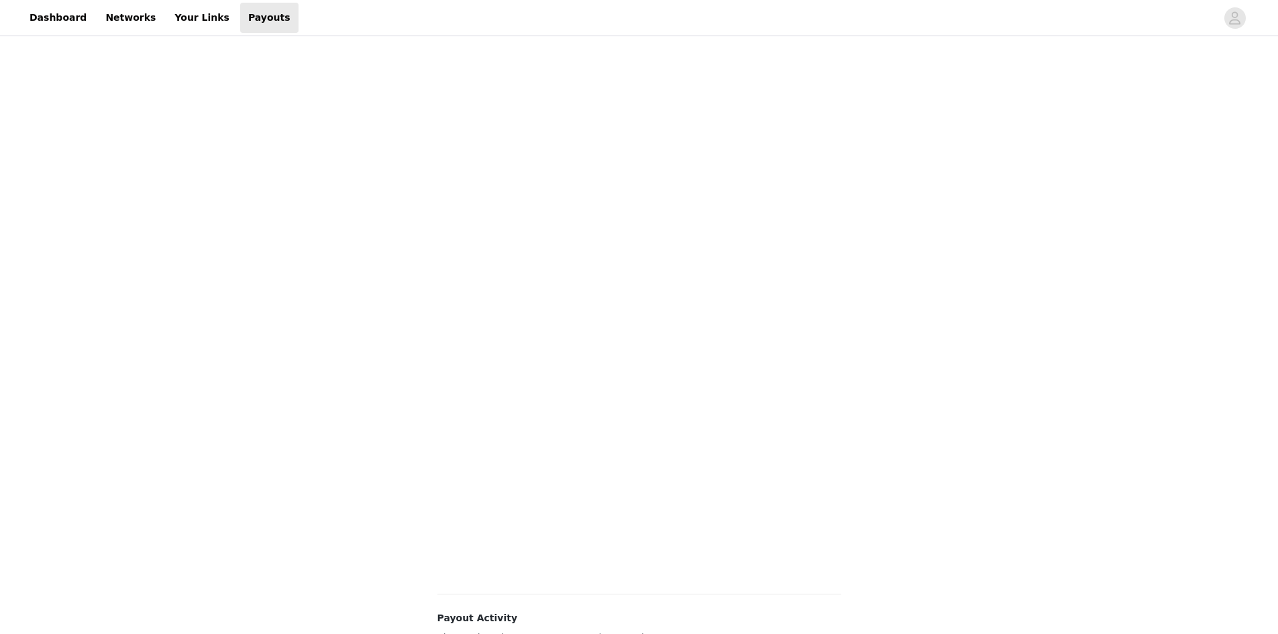
scroll to position [23, 0]
click at [1019, 478] on div "Payouts View your payment related transactions. Payout Activity View and track …" at bounding box center [639, 525] width 1278 height 1021
